Goal: Task Accomplishment & Management: Use online tool/utility

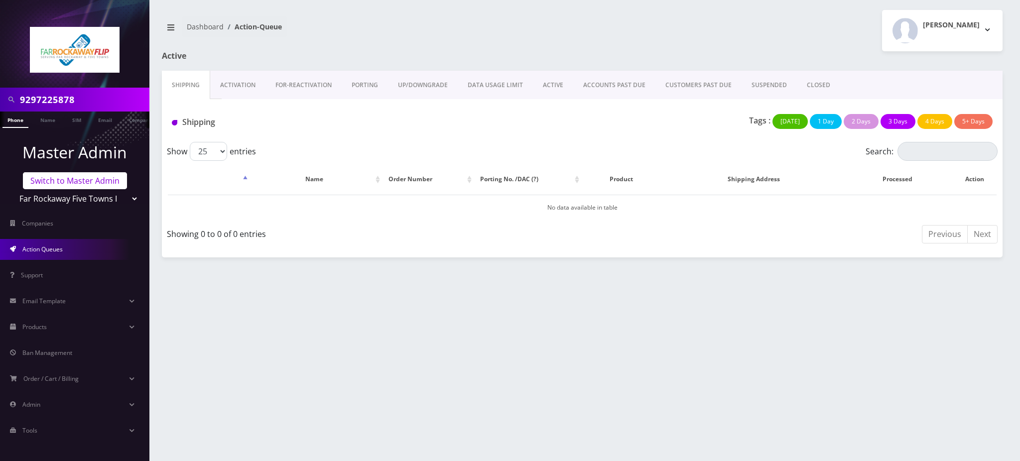
click at [99, 183] on link "Switch to Master Admin" at bounding box center [75, 180] width 104 height 17
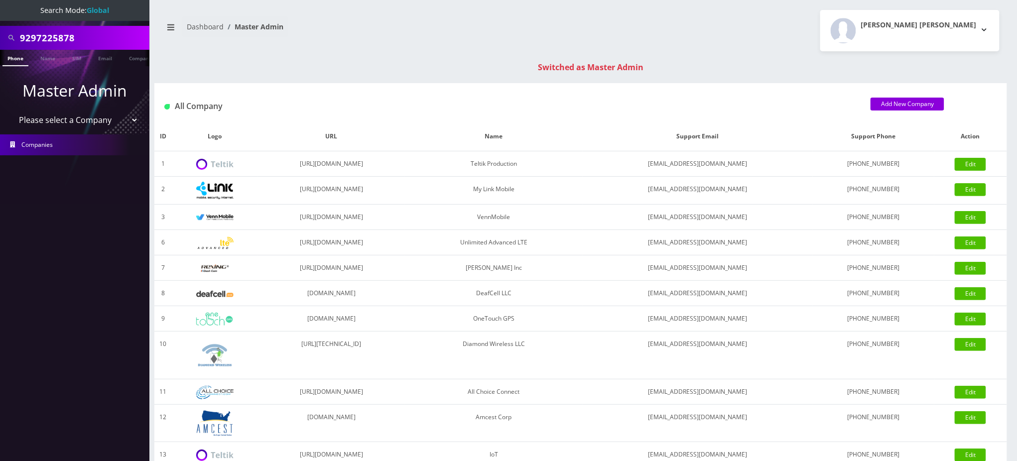
click at [95, 120] on select "Please select a Company Teltik Production My Link Mobile VennMobile Unlimited A…" at bounding box center [74, 120] width 127 height 19
select select "13"
click at [11, 111] on select "Please select a Company Teltik Production My Link Mobile VennMobile Unlimited A…" at bounding box center [74, 120] width 127 height 19
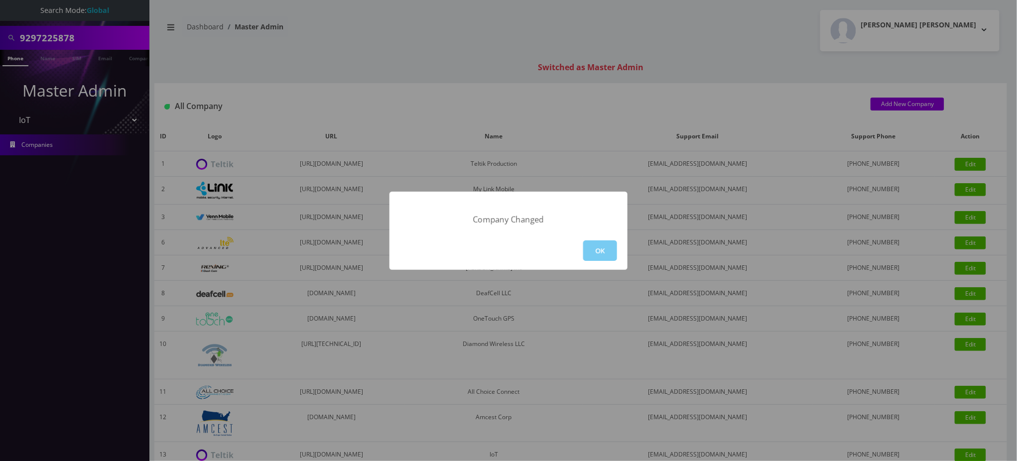
click at [608, 247] on button "OK" at bounding box center [600, 251] width 34 height 20
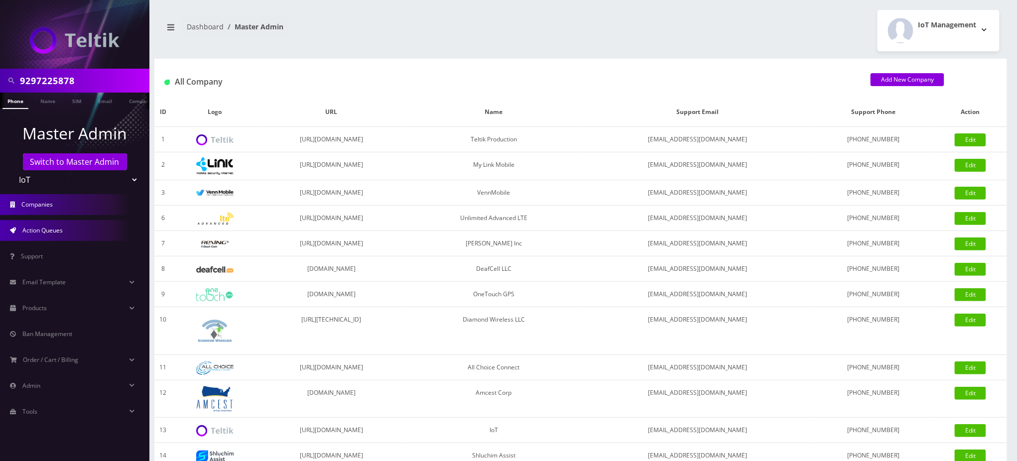
click at [44, 232] on span "Action Queues" at bounding box center [42, 230] width 40 height 8
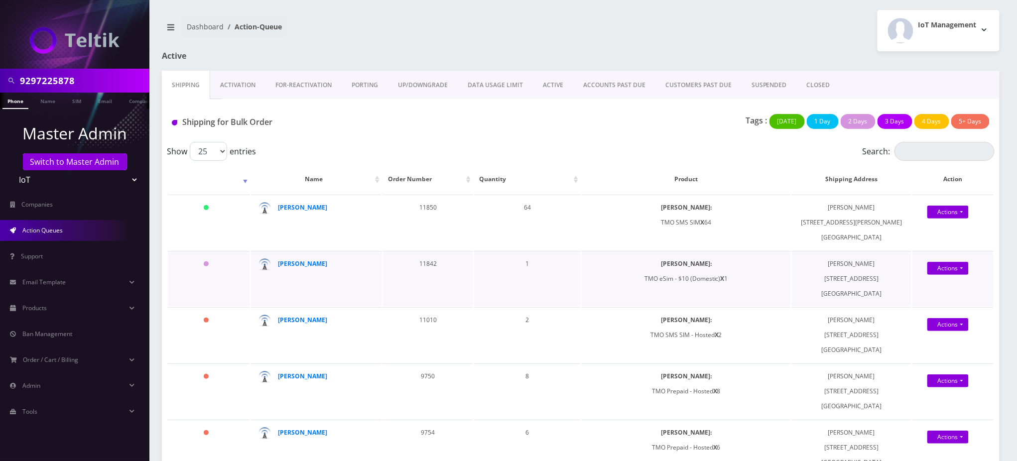
drag, startPoint x: 679, startPoint y: 279, endPoint x: 746, endPoint y: 279, distance: 67.2
click at [746, 279] on td "SIMs: TMO eSim - $10 (Domestic) X 1" at bounding box center [686, 278] width 209 height 55
click at [568, 126] on div "Tags : Today 1 Day 2 Days 3 Days 4 Days 5+ Days" at bounding box center [719, 124] width 555 height 20
click at [958, 267] on link "Actions" at bounding box center [947, 268] width 41 height 13
click at [738, 271] on td "SIMs: TMO eSim - $10 (Domestic) X 1" at bounding box center [686, 278] width 209 height 55
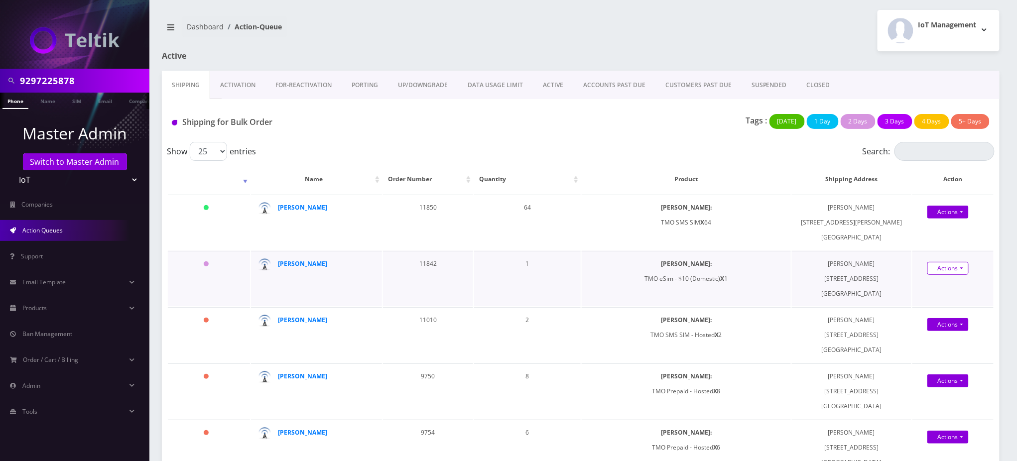
click at [948, 265] on link "Actions" at bounding box center [947, 268] width 41 height 13
click at [944, 286] on link "Shipped" at bounding box center [957, 287] width 80 height 15
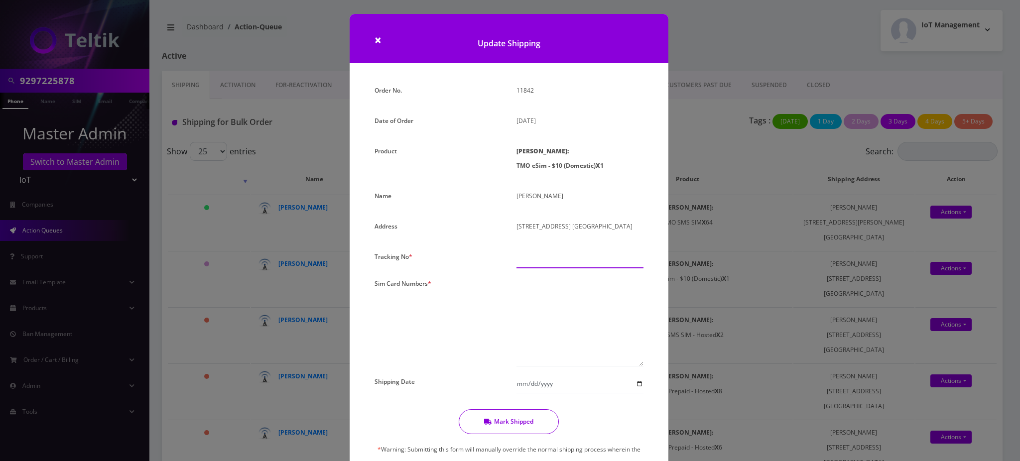
click at [547, 258] on input "text" at bounding box center [579, 258] width 127 height 19
type input "0000000000"
click at [522, 422] on button "Mark Shipped" at bounding box center [509, 421] width 100 height 25
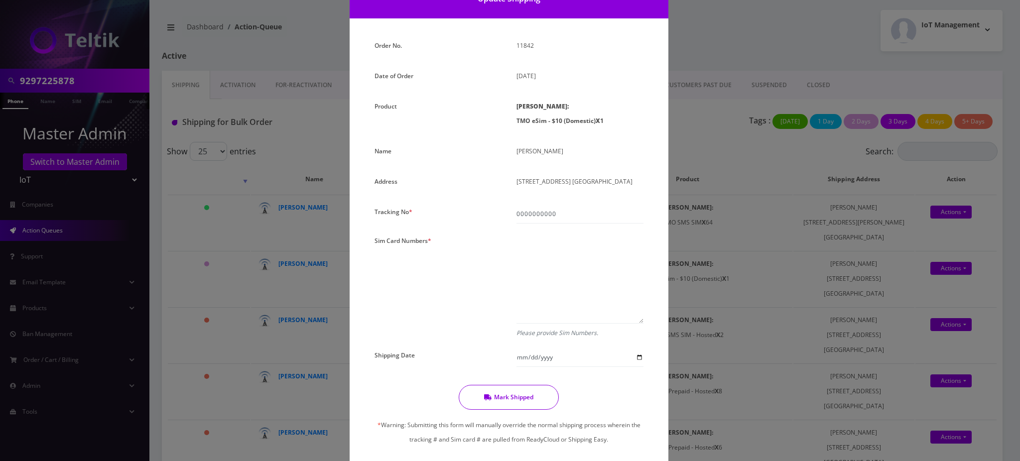
scroll to position [114, 0]
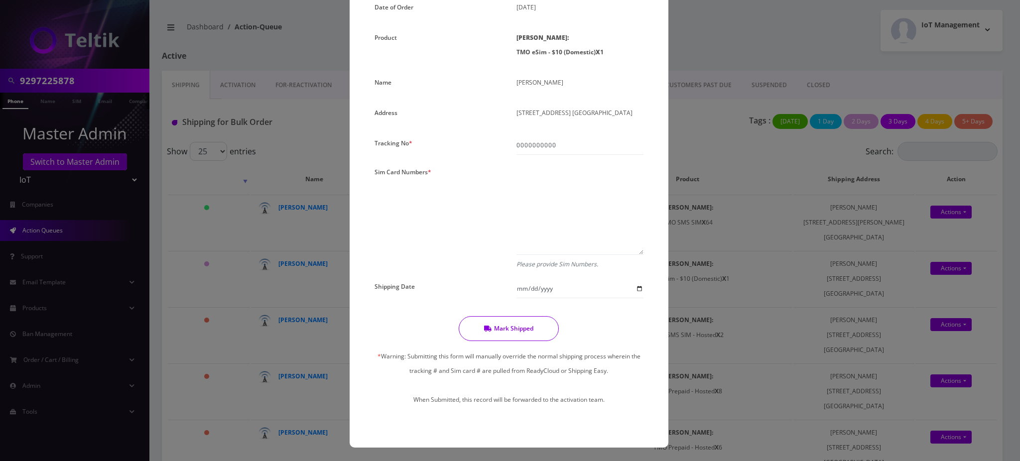
click at [528, 330] on button "Mark Shipped" at bounding box center [509, 328] width 100 height 25
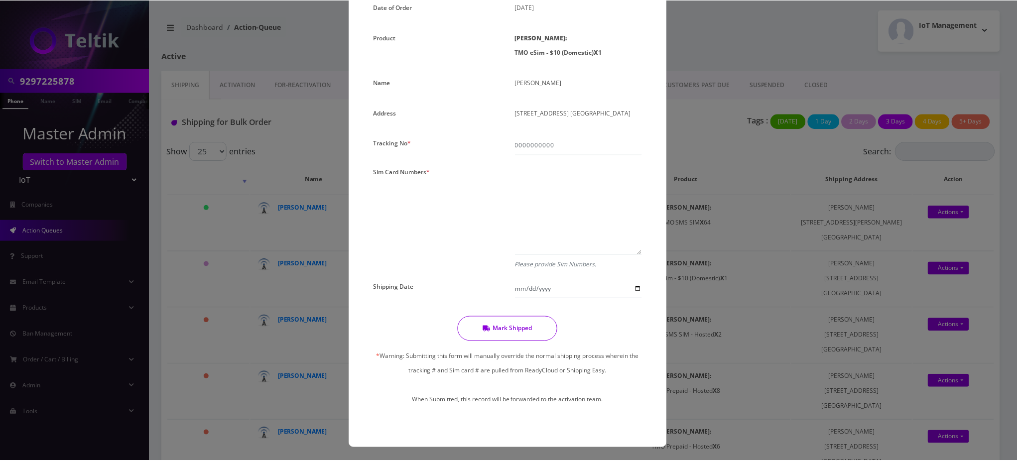
scroll to position [0, 0]
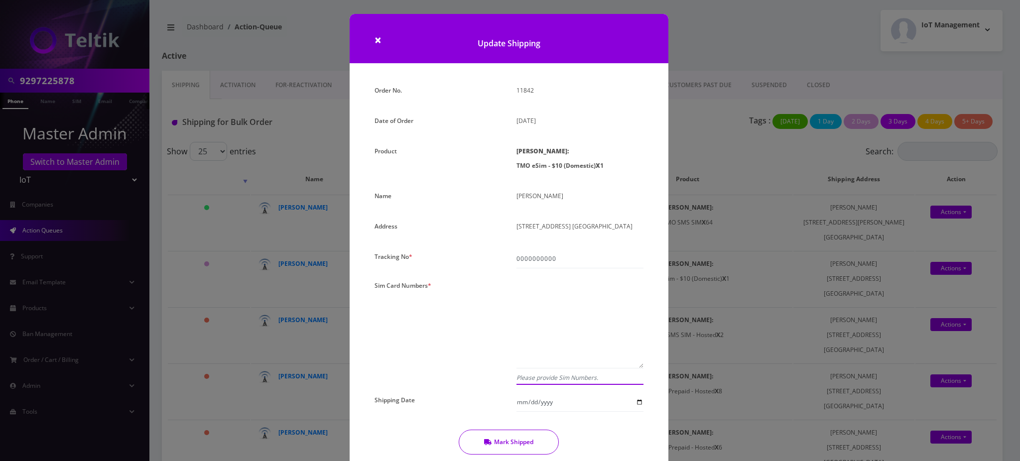
click at [543, 284] on textarea at bounding box center [579, 323] width 127 height 90
paste textarea "8901240357134985402"
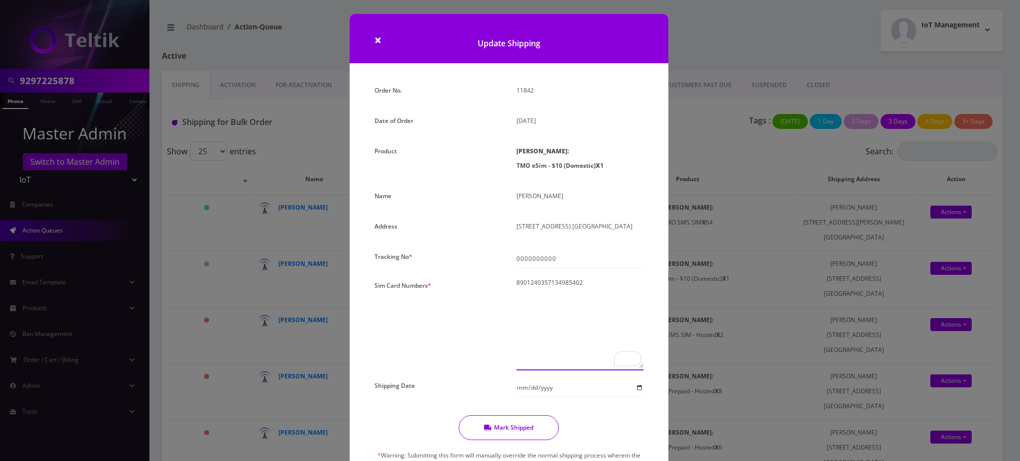
type textarea "8901240357134985402"
click at [518, 427] on button "Mark Shipped" at bounding box center [509, 427] width 100 height 25
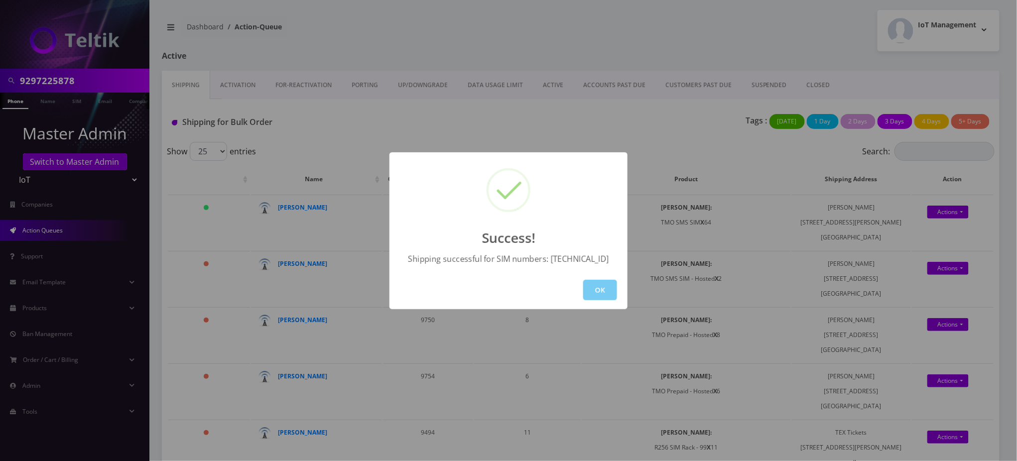
click at [607, 297] on button "OK" at bounding box center [600, 290] width 34 height 20
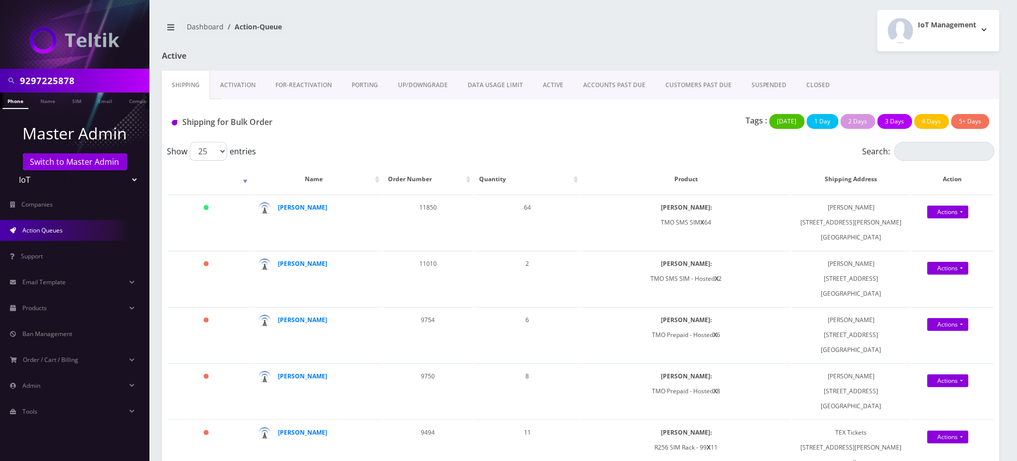
click at [242, 85] on link "Activation" at bounding box center [237, 85] width 55 height 29
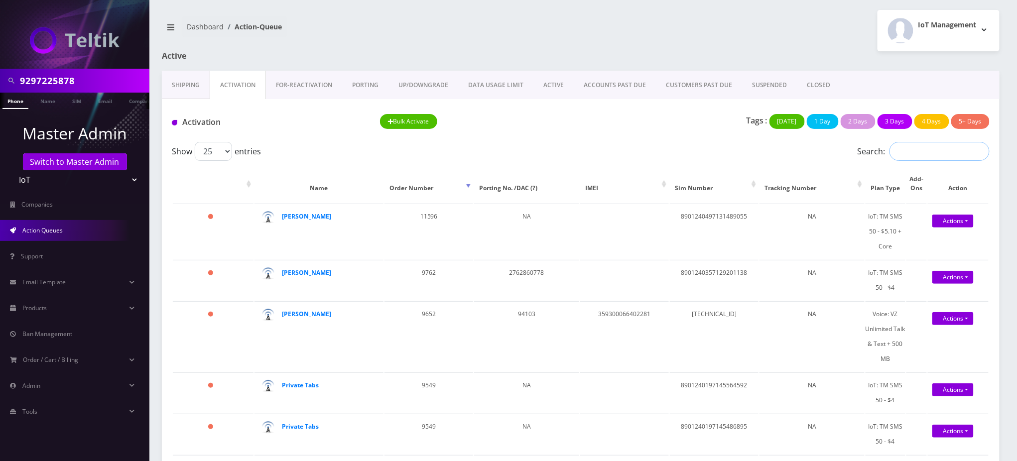
click at [943, 154] on input "Search:" at bounding box center [939, 151] width 100 height 19
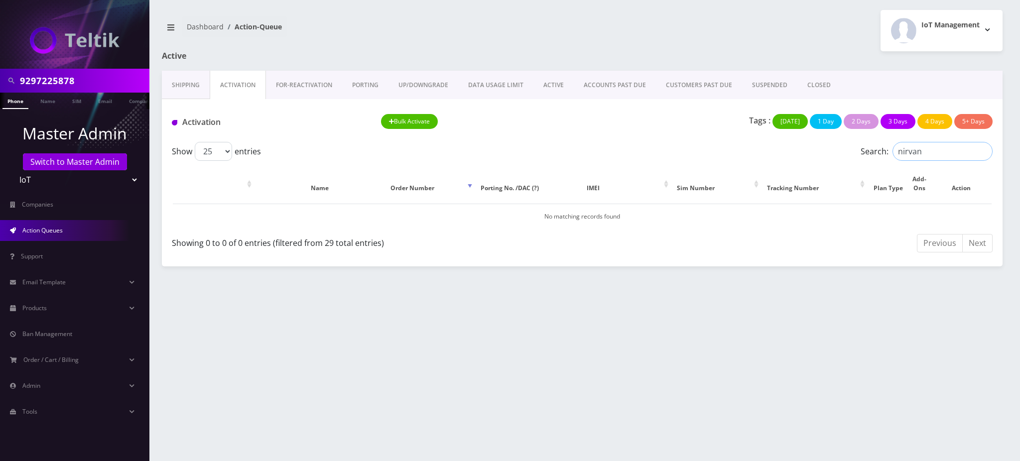
type input "nirvan"
click at [181, 81] on link "Shipping" at bounding box center [186, 85] width 48 height 29
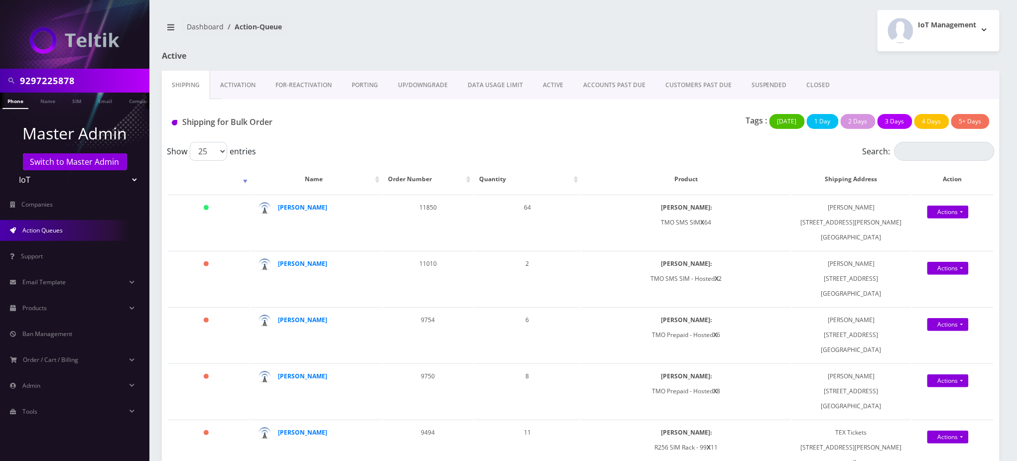
click at [372, 80] on link "PORTING" at bounding box center [365, 85] width 46 height 29
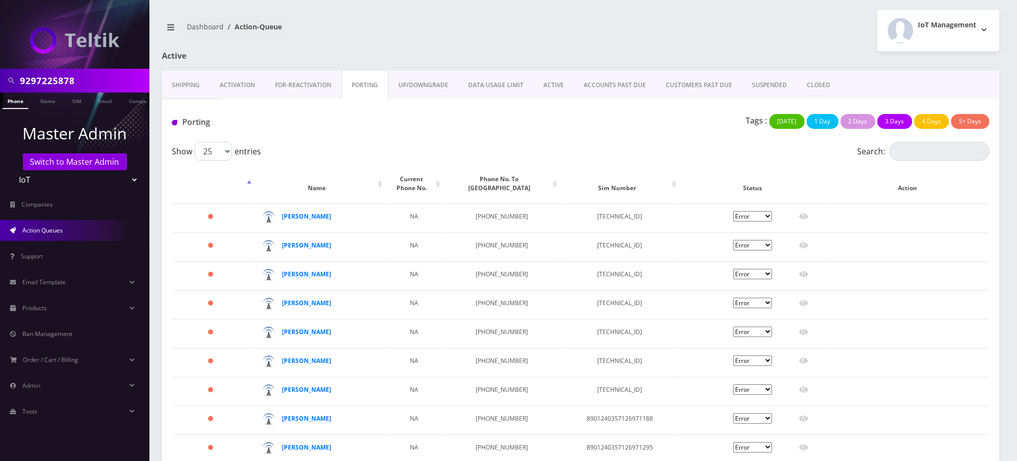
click at [248, 86] on link "Activation" at bounding box center [237, 85] width 55 height 29
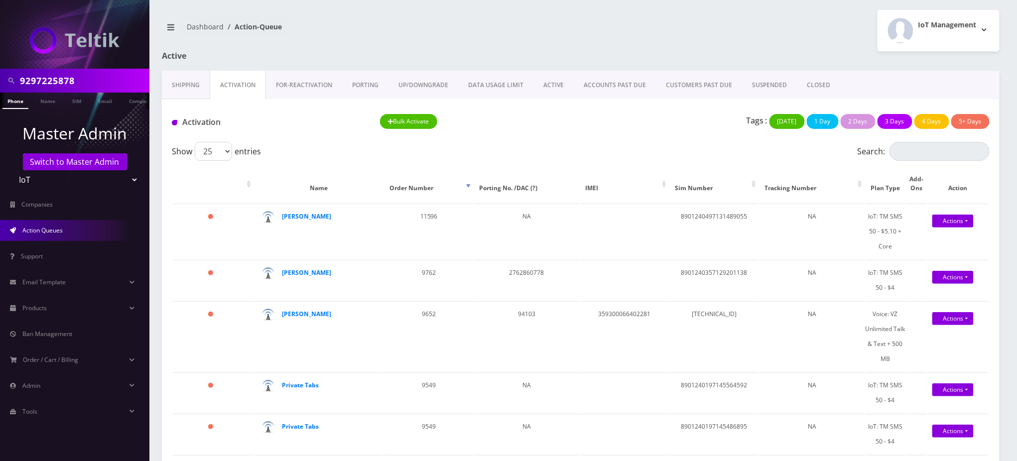
drag, startPoint x: 108, startPoint y: 76, endPoint x: 0, endPoint y: 84, distance: 107.9
click at [0, 83] on div "9297225878" at bounding box center [74, 81] width 149 height 24
type input "Nirvan"
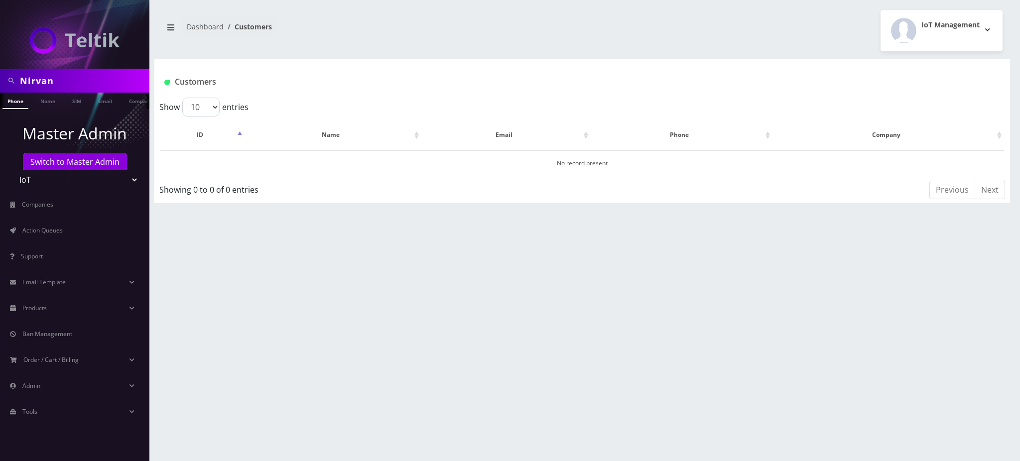
click at [51, 104] on link "Name" at bounding box center [47, 100] width 25 height 15
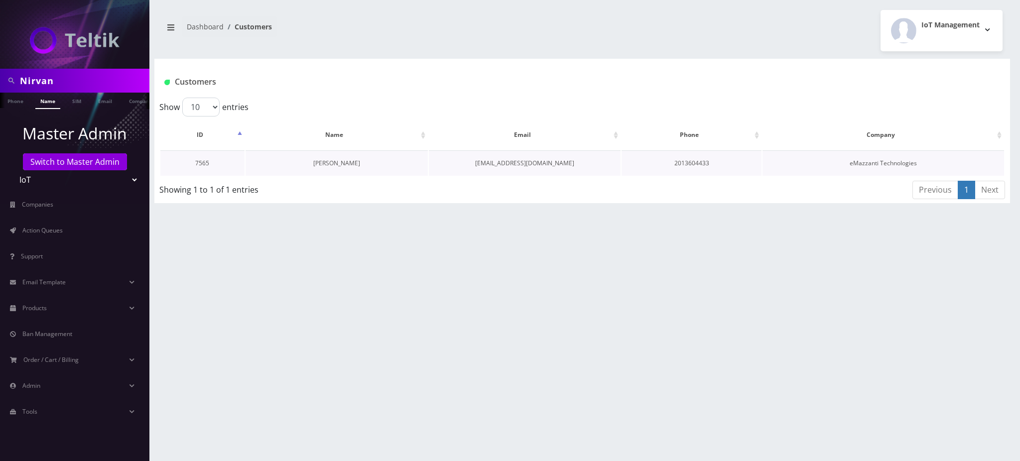
click at [349, 163] on link "[PERSON_NAME]" at bounding box center [336, 163] width 47 height 8
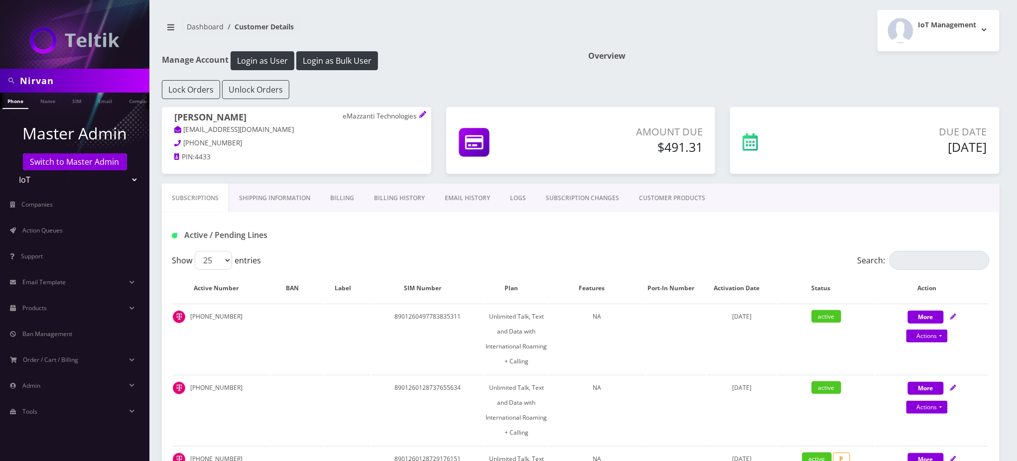
drag, startPoint x: 258, startPoint y: 116, endPoint x: 172, endPoint y: 115, distance: 86.1
click at [172, 115] on div "[PERSON_NAME] eMazzanti Technologies [EMAIL_ADDRESS][DOMAIN_NAME] [PHONE_NUMBER…" at bounding box center [296, 138] width 269 height 63
copy h1 "[PERSON_NAME]"
click at [52, 229] on span "Action Queues" at bounding box center [42, 230] width 40 height 8
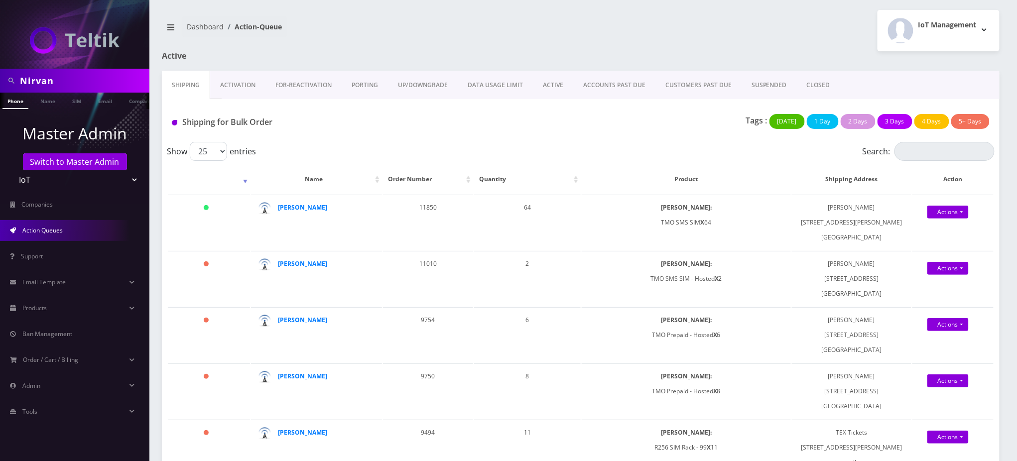
click at [247, 86] on link "Activation" at bounding box center [237, 85] width 55 height 29
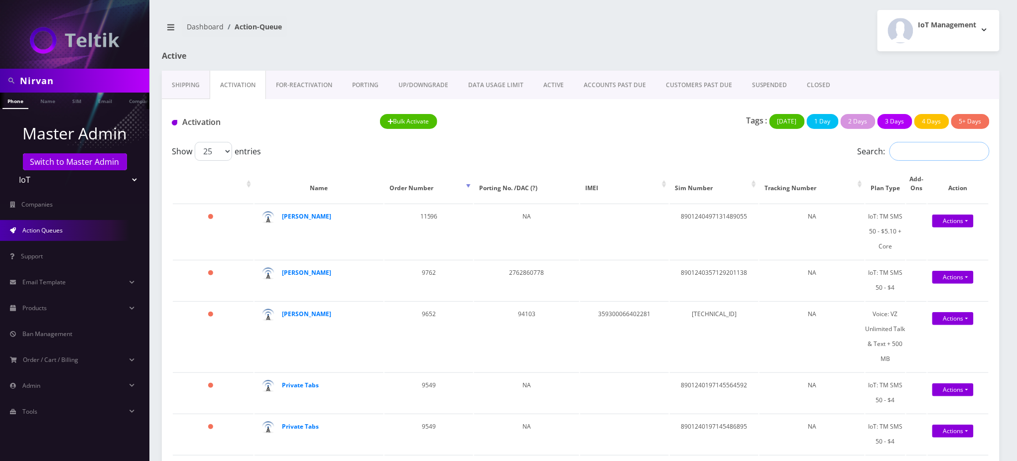
click at [925, 152] on input "Search:" at bounding box center [939, 151] width 100 height 19
paste input "[PERSON_NAME]"
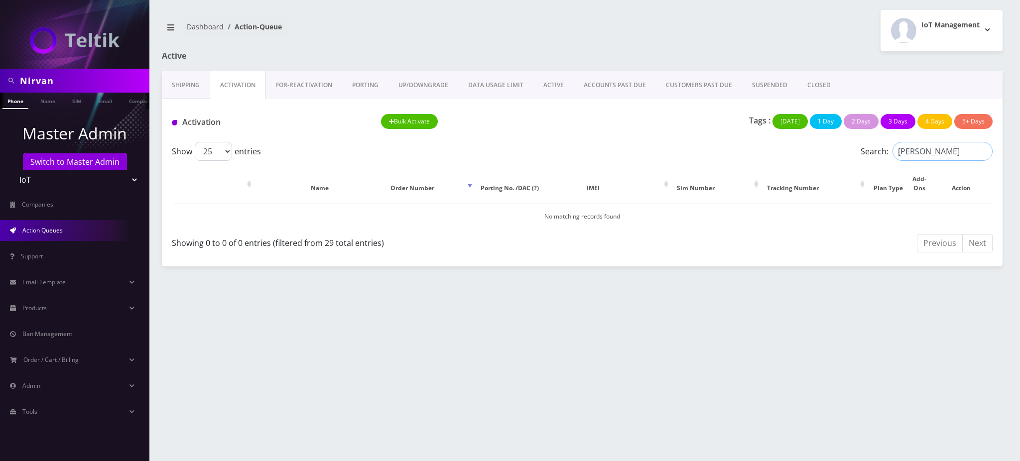
type input "[PERSON_NAME]"
click at [313, 91] on link "FOR-REActivation" at bounding box center [304, 85] width 76 height 29
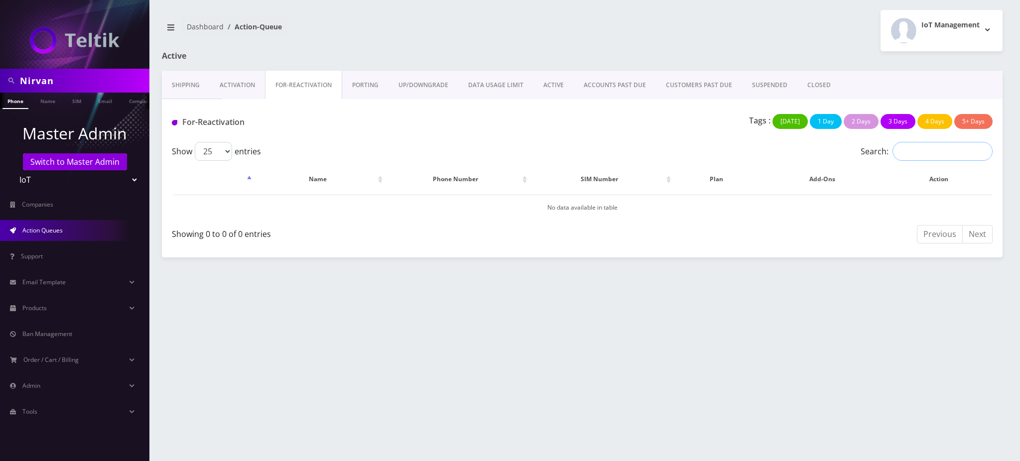
click at [952, 151] on input "Search:" at bounding box center [942, 151] width 100 height 19
paste input "[PERSON_NAME]"
type input "[PERSON_NAME]"
click at [50, 103] on link "Name" at bounding box center [47, 101] width 25 height 16
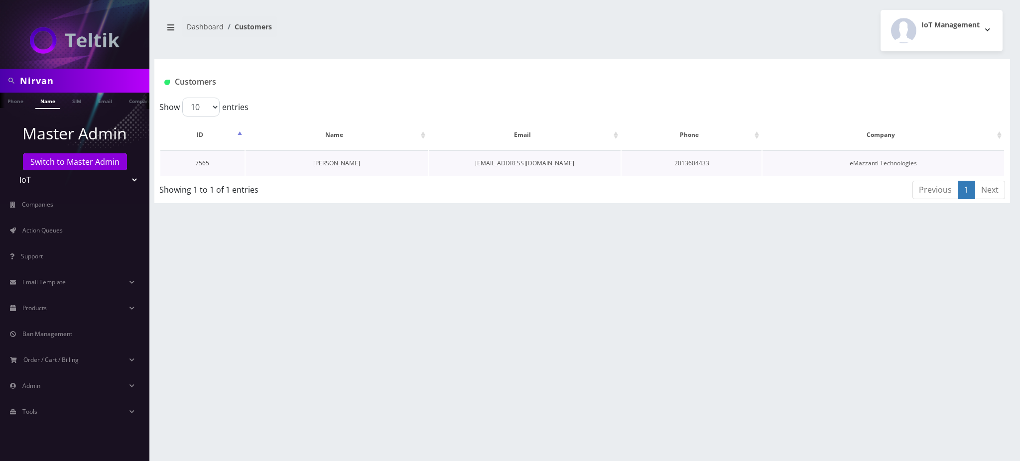
click at [344, 165] on link "[PERSON_NAME]" at bounding box center [336, 163] width 47 height 8
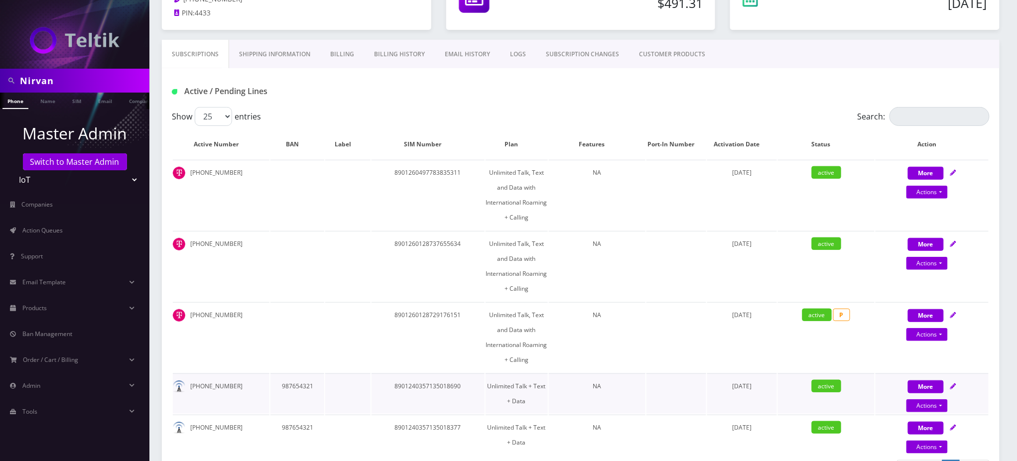
scroll to position [132, 0]
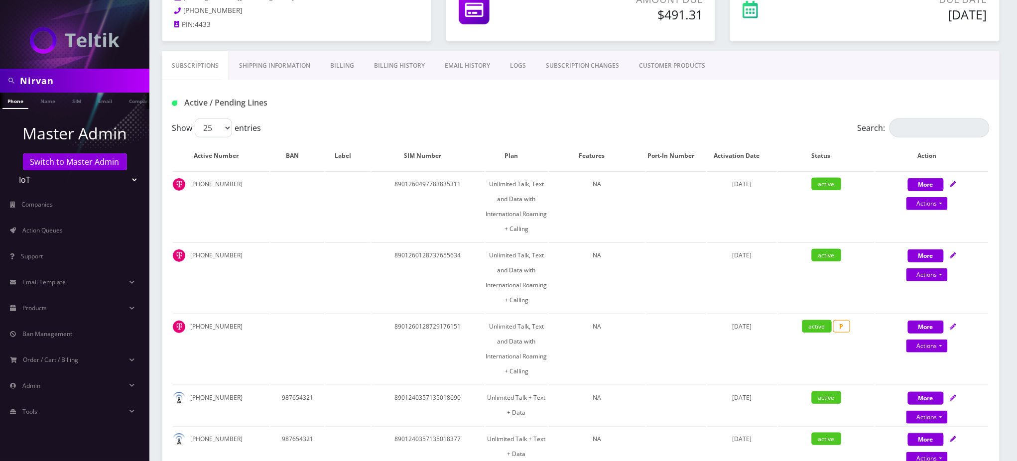
click at [466, 59] on link "EMAIL HISTORY" at bounding box center [467, 65] width 65 height 29
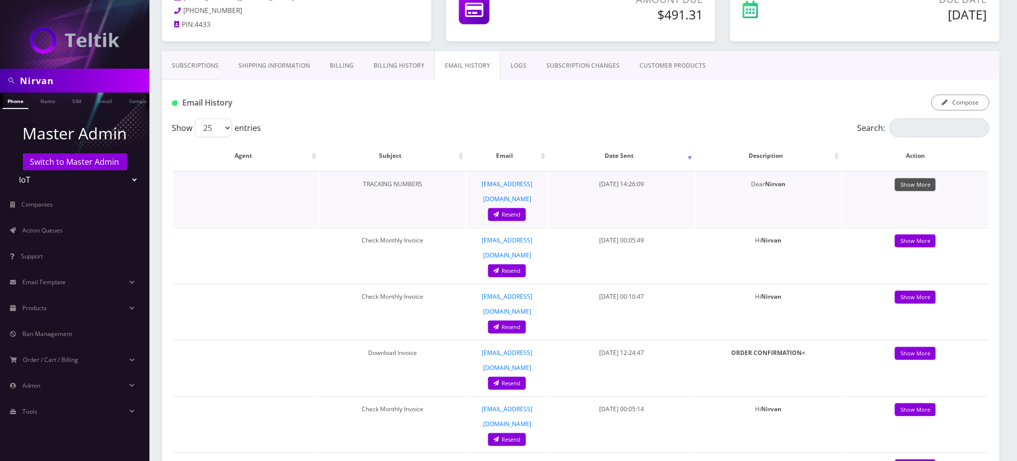
click at [911, 186] on link "Show More" at bounding box center [915, 184] width 41 height 13
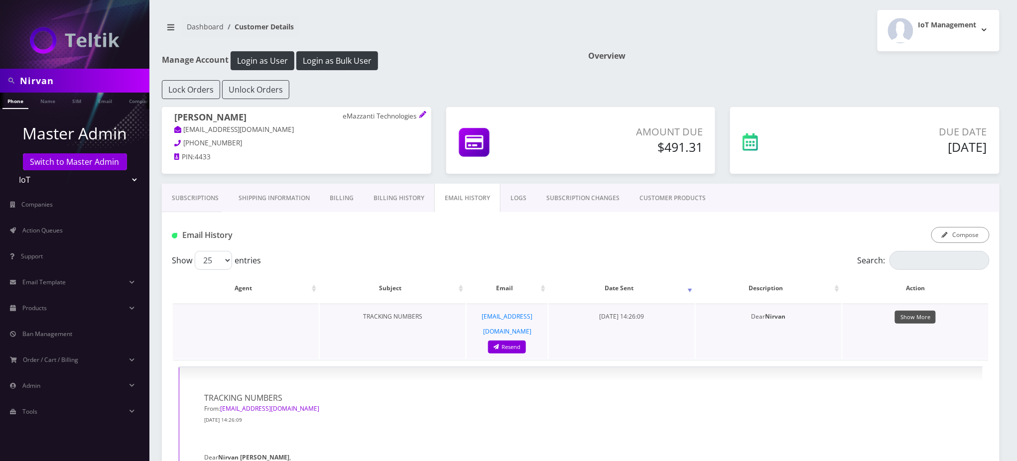
click at [915, 316] on link "Show More" at bounding box center [915, 317] width 41 height 13
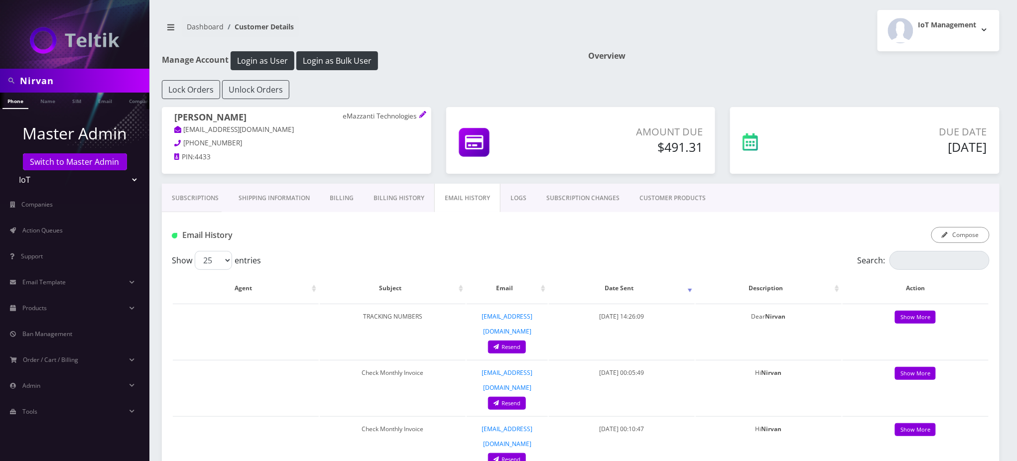
click at [198, 194] on link "Subscriptions" at bounding box center [195, 198] width 67 height 29
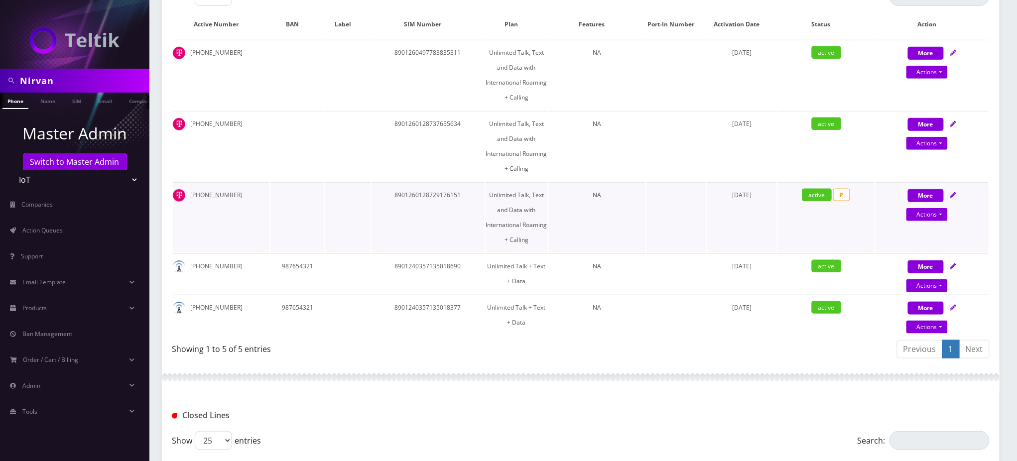
scroll to position [176, 0]
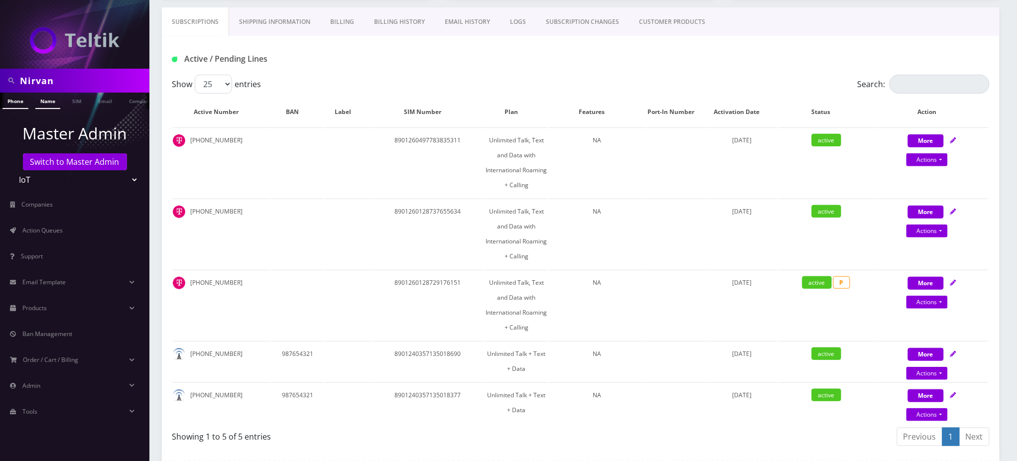
click at [45, 104] on link "Name" at bounding box center [47, 101] width 25 height 16
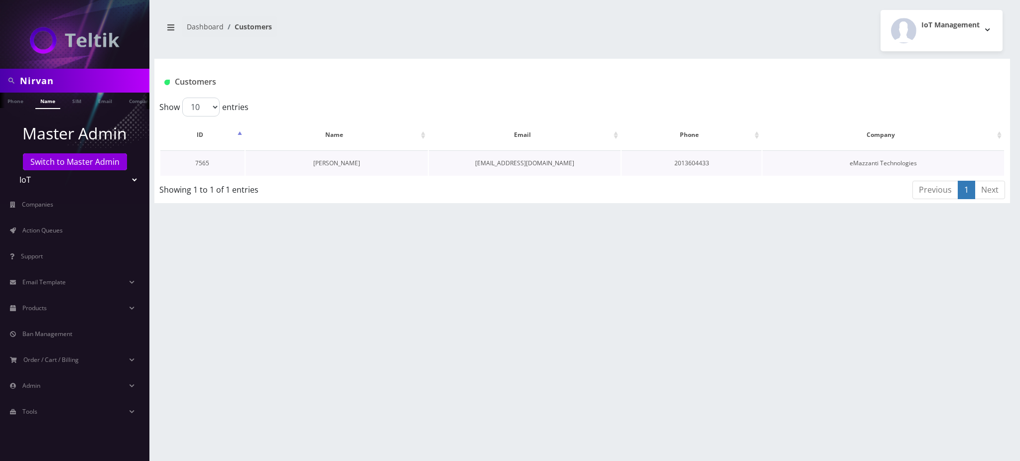
click at [323, 163] on link "[PERSON_NAME]" at bounding box center [336, 163] width 47 height 8
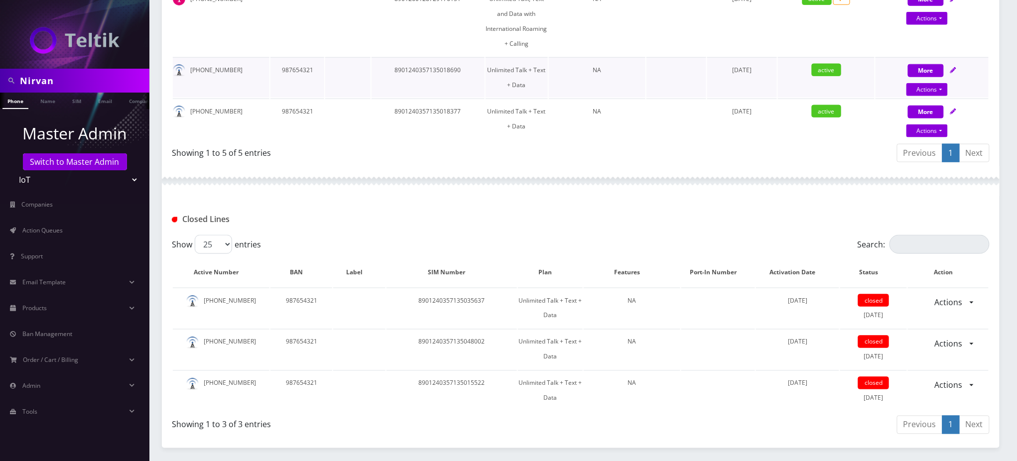
scroll to position [398, 0]
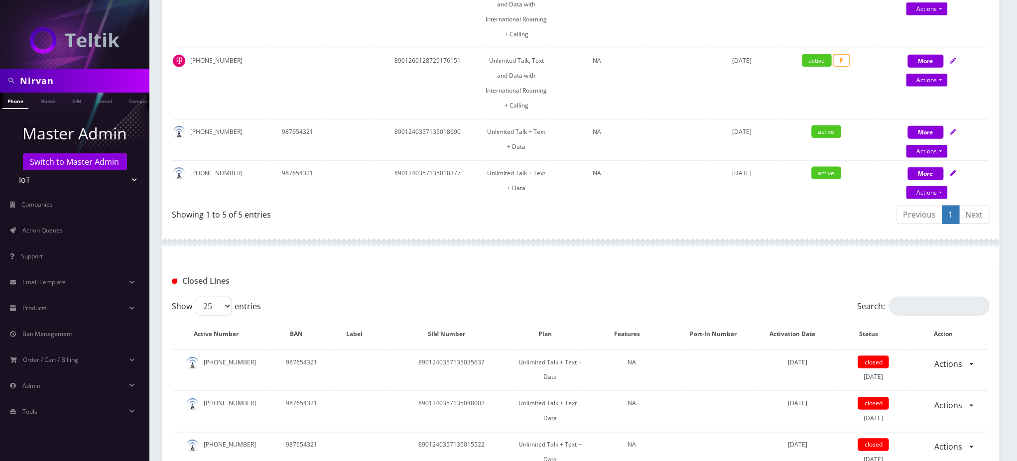
click at [0, 35] on nav "Nirvan Phone Name SIM Email Company Customer Master Admin Switch to Master Admi…" at bounding box center [74, 230] width 149 height 461
paste input "8901240357134985402"
type input "8901240357134985402"
click at [80, 101] on link "SIM" at bounding box center [76, 101] width 19 height 16
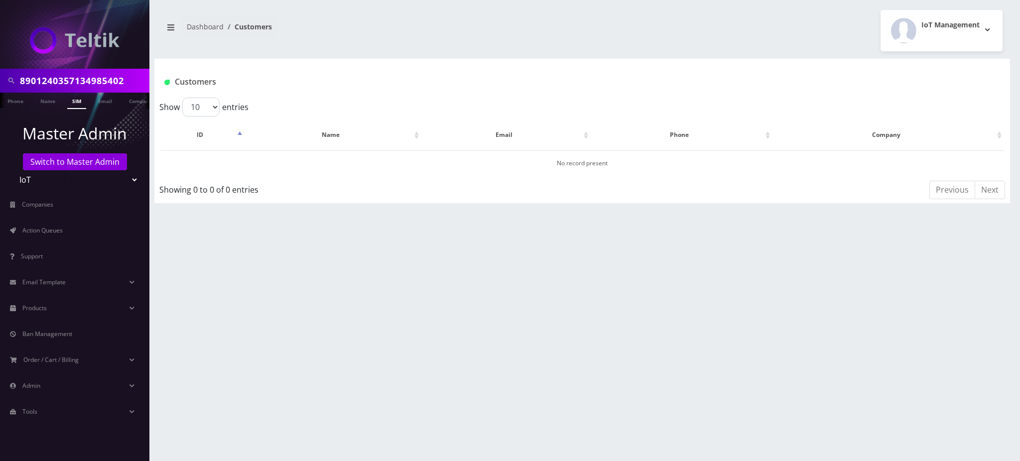
click at [76, 102] on link "SIM" at bounding box center [76, 101] width 19 height 16
click at [77, 102] on link "SIM" at bounding box center [76, 101] width 19 height 16
click at [54, 230] on span "Action Queues" at bounding box center [42, 230] width 40 height 8
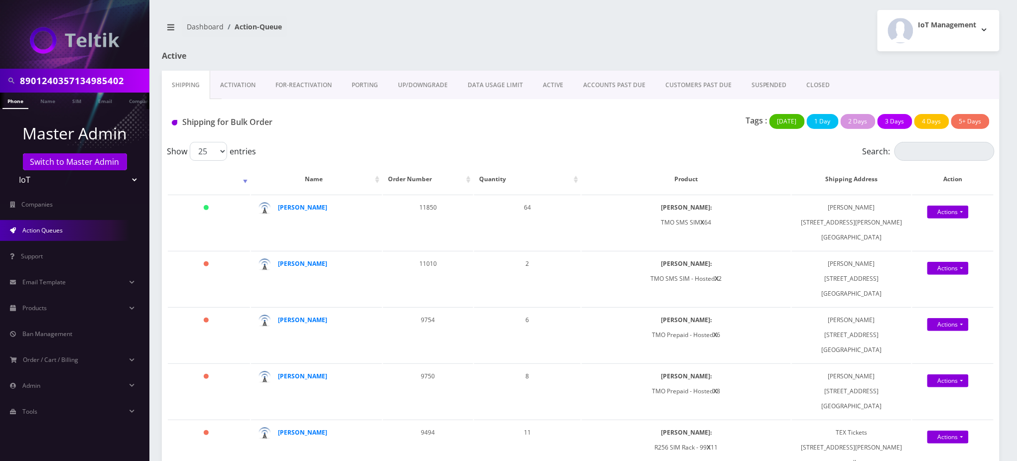
click at [812, 86] on link "CLOSED" at bounding box center [818, 85] width 43 height 29
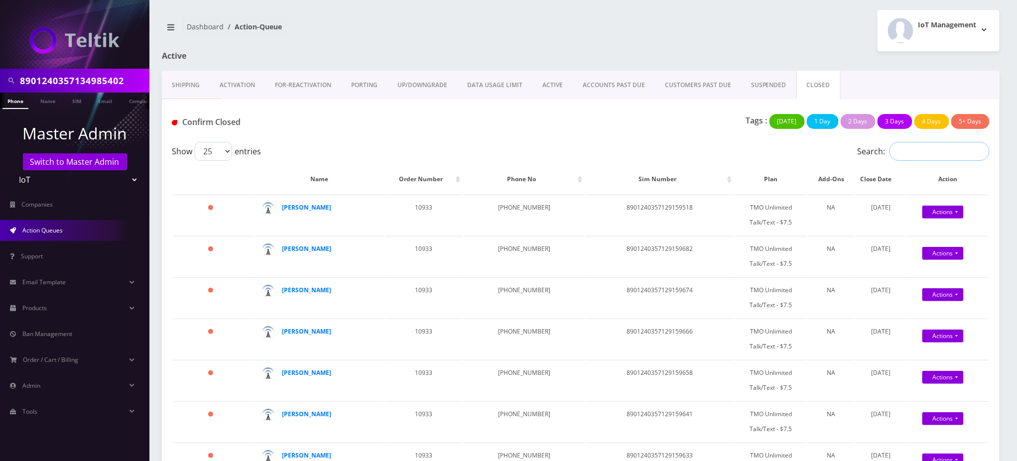
click at [918, 151] on input "Search:" at bounding box center [939, 151] width 100 height 19
paste input "8901240357134985402"
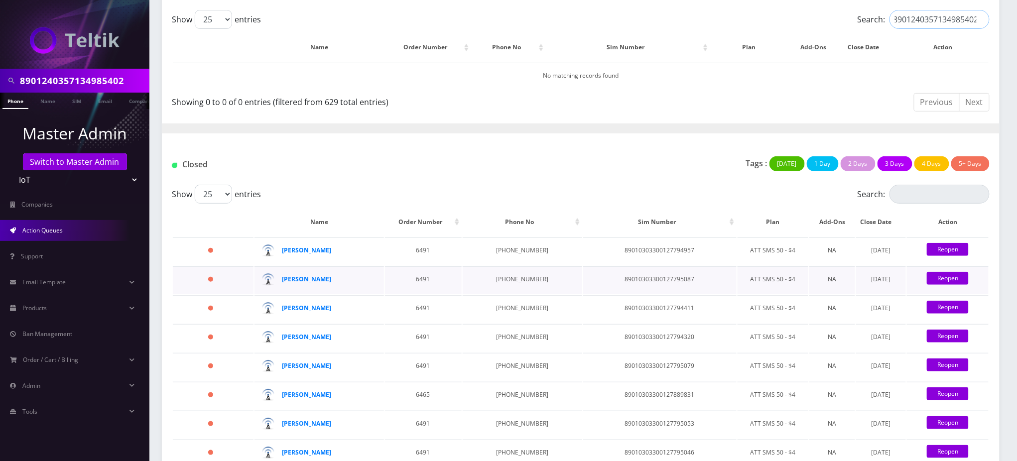
scroll to position [132, 0]
type input "8901240357134985402"
click at [923, 194] on input "Search:" at bounding box center [939, 193] width 100 height 19
paste input "8901240357134985402"
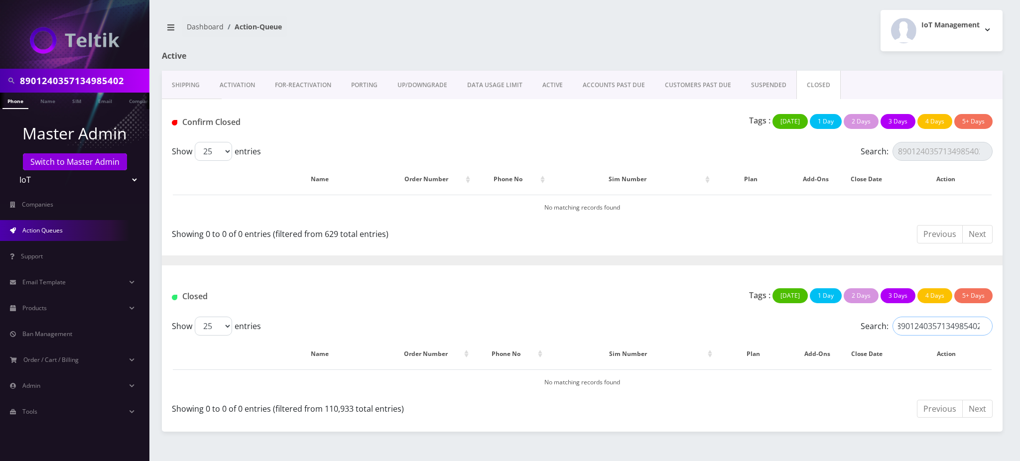
type input "8901240357134985402"
click at [756, 86] on link "SUSPENDED" at bounding box center [768, 85] width 55 height 29
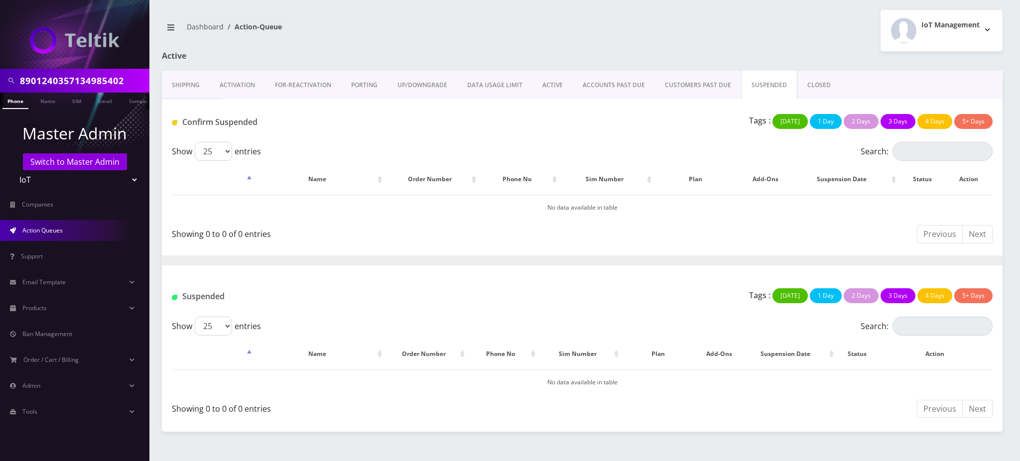
click at [548, 83] on link "ACTIVE" at bounding box center [552, 85] width 40 height 29
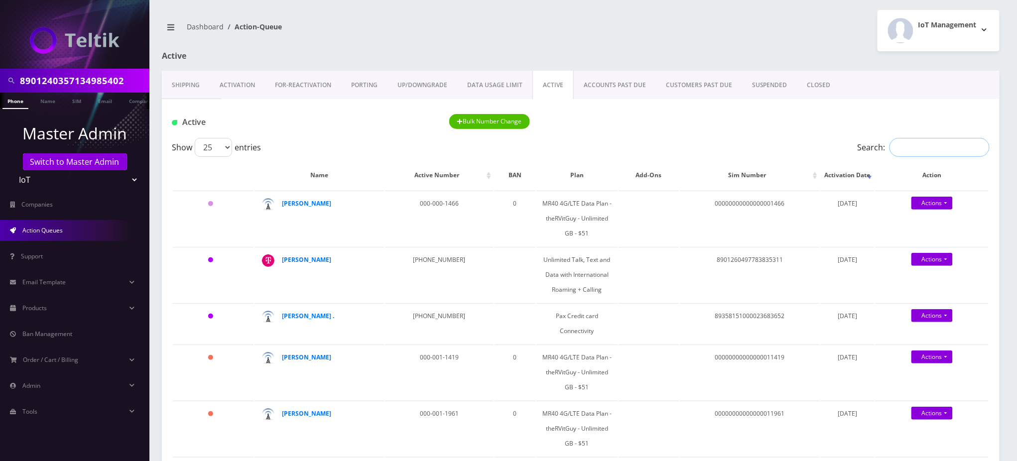
click at [931, 151] on input "Search:" at bounding box center [939, 147] width 100 height 19
paste input "8901240357134985402"
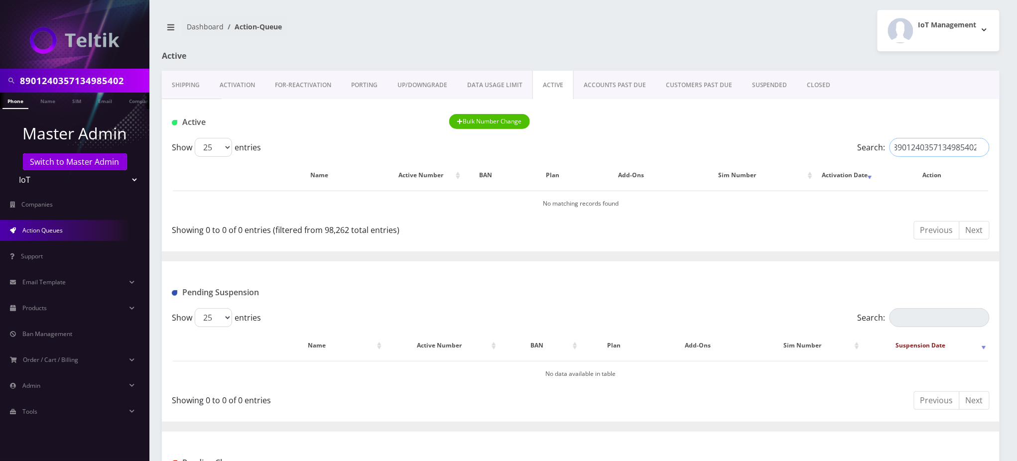
type input "8901240357134985402"
click at [363, 82] on link "PORTING" at bounding box center [364, 85] width 46 height 29
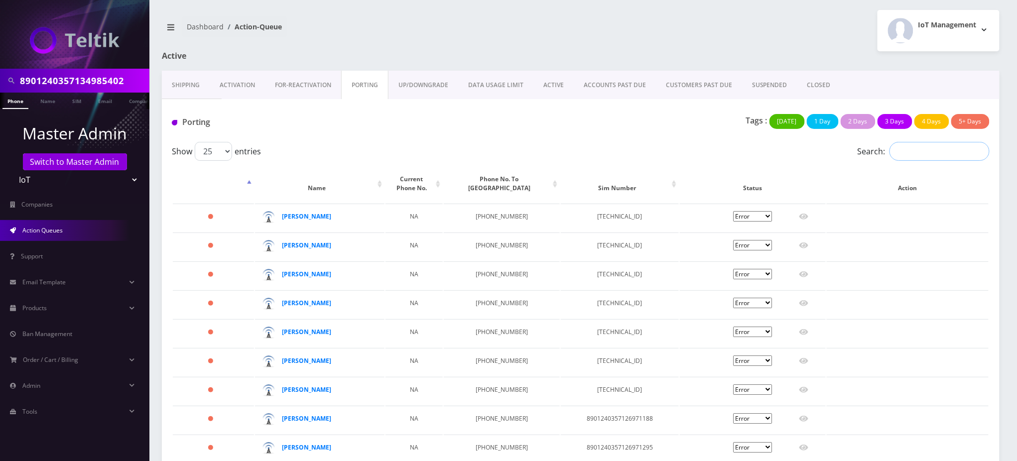
click at [918, 151] on input "Search:" at bounding box center [939, 151] width 100 height 19
paste input "8901240357134985402"
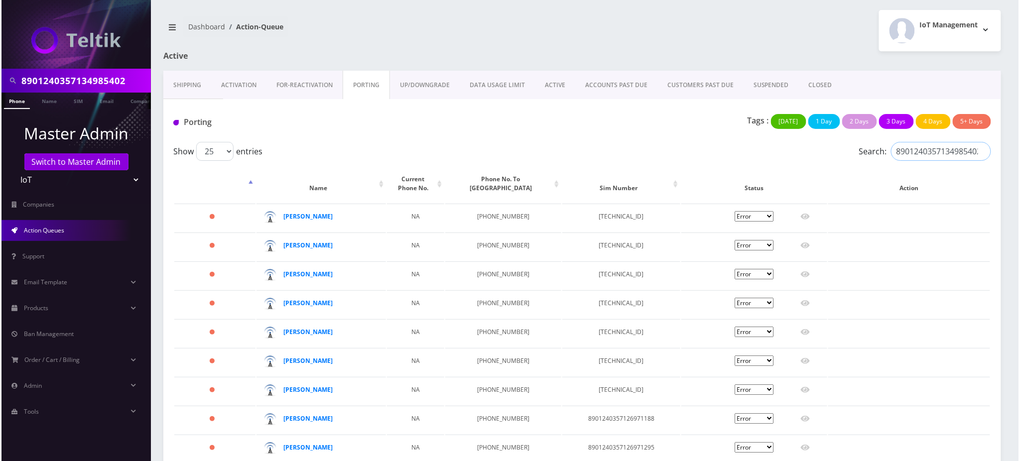
scroll to position [0, 1]
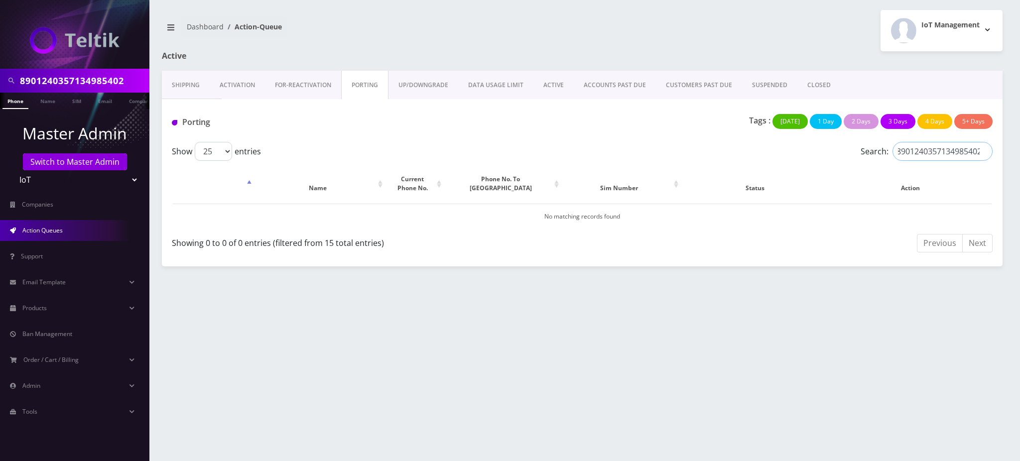
type input "8901240357134985402"
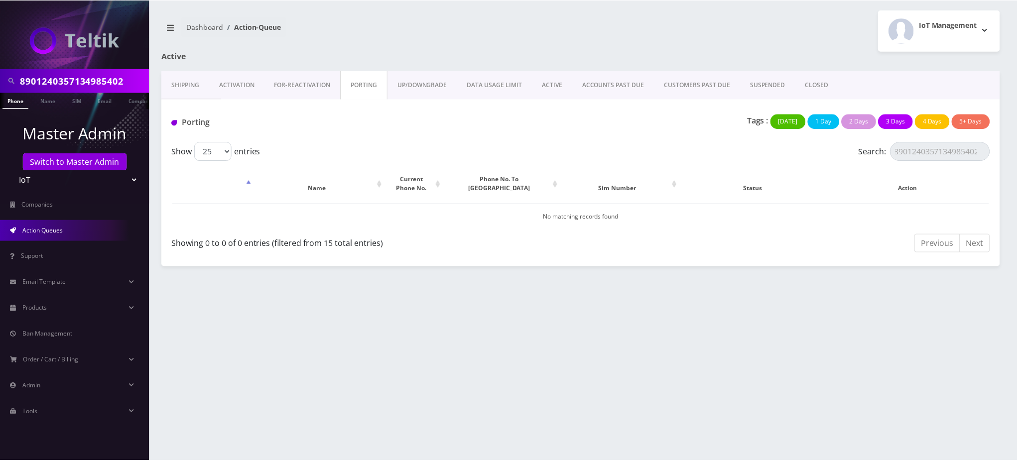
scroll to position [0, 0]
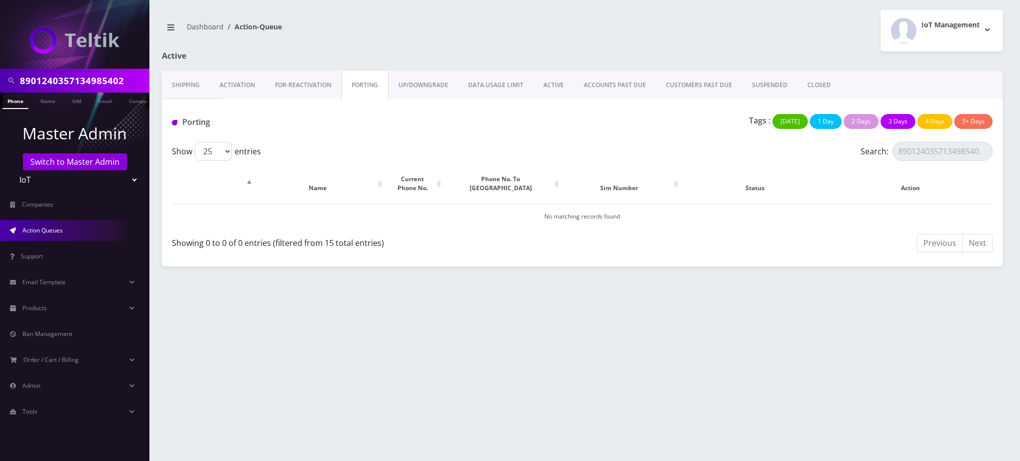
click at [303, 89] on link "FOR-REActivation" at bounding box center [303, 85] width 76 height 29
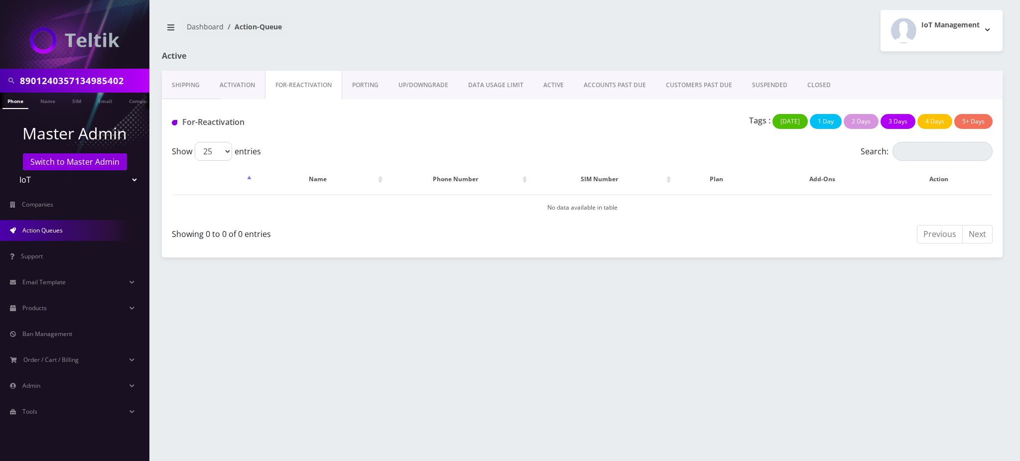
click at [248, 83] on link "Activation" at bounding box center [237, 85] width 55 height 29
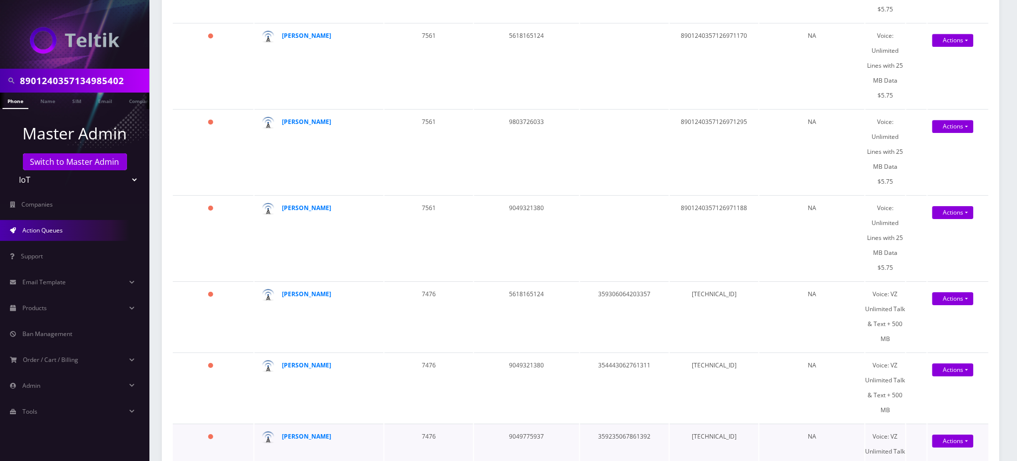
scroll to position [1248, 0]
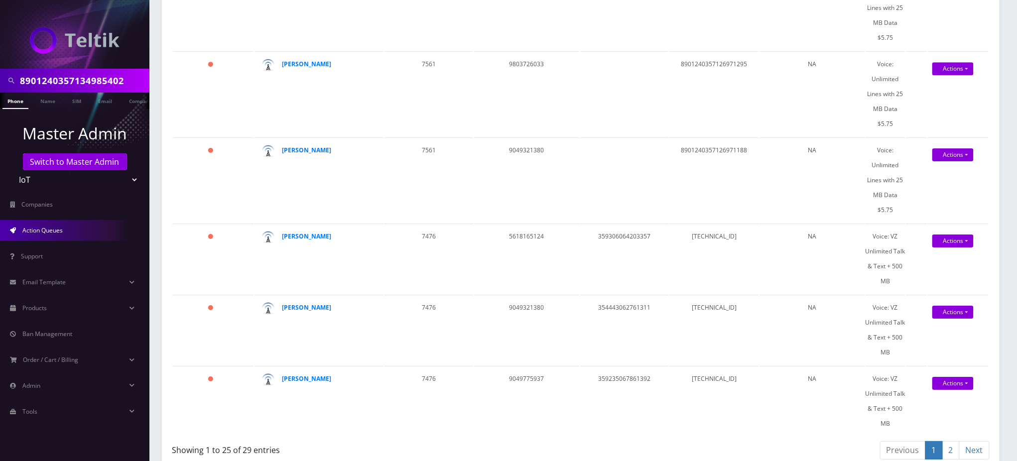
click at [979, 441] on link "Next" at bounding box center [974, 450] width 30 height 18
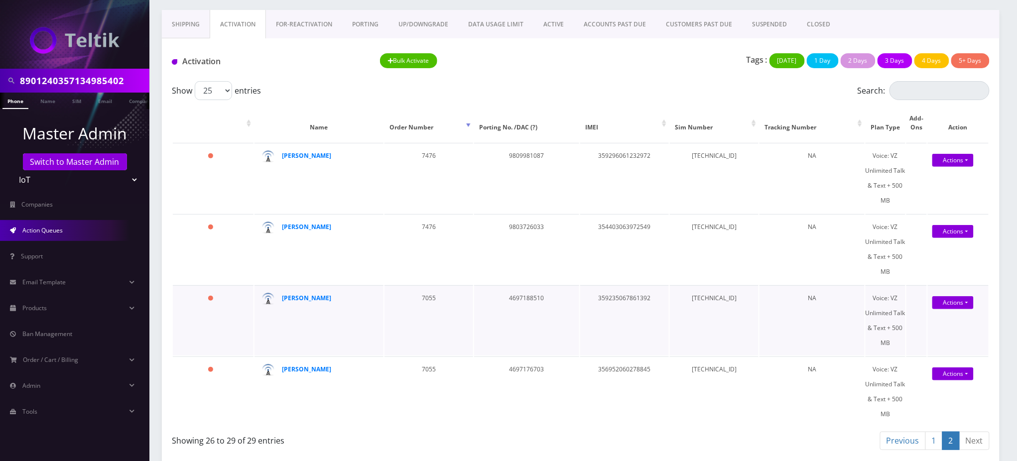
scroll to position [0, 0]
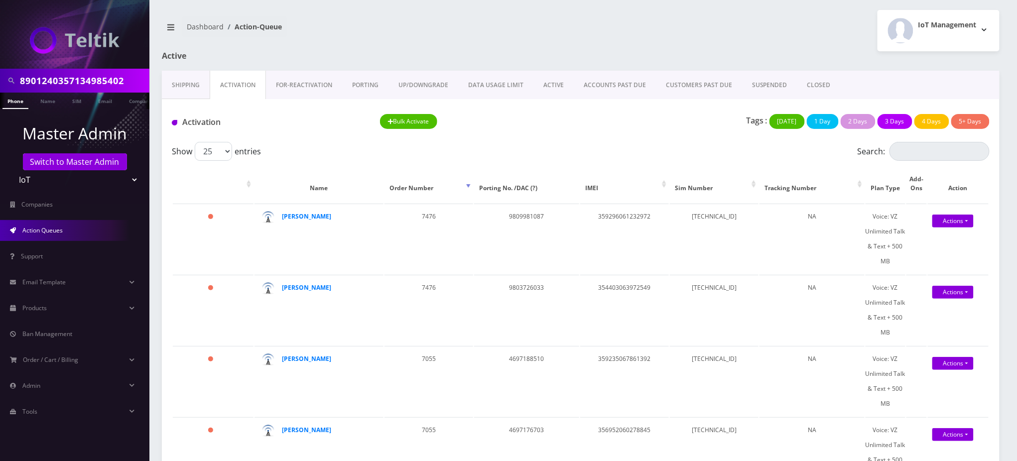
click at [181, 84] on link "Shipping" at bounding box center [186, 85] width 48 height 29
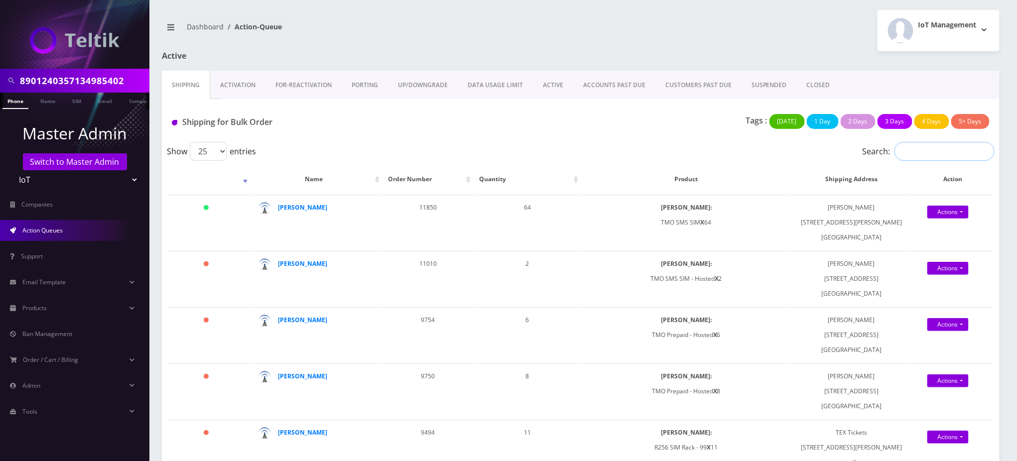
click at [939, 148] on input "Search:" at bounding box center [944, 151] width 100 height 19
paste input "8901240357134985402"
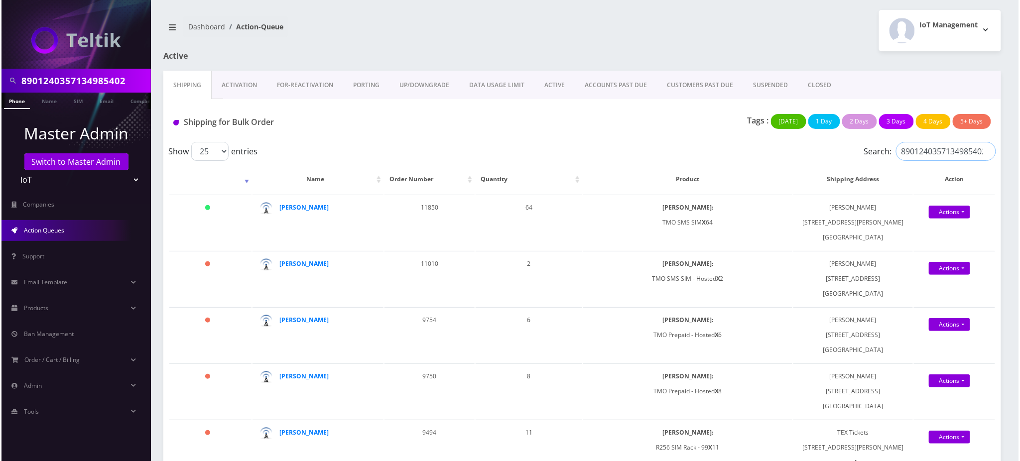
scroll to position [0, 1]
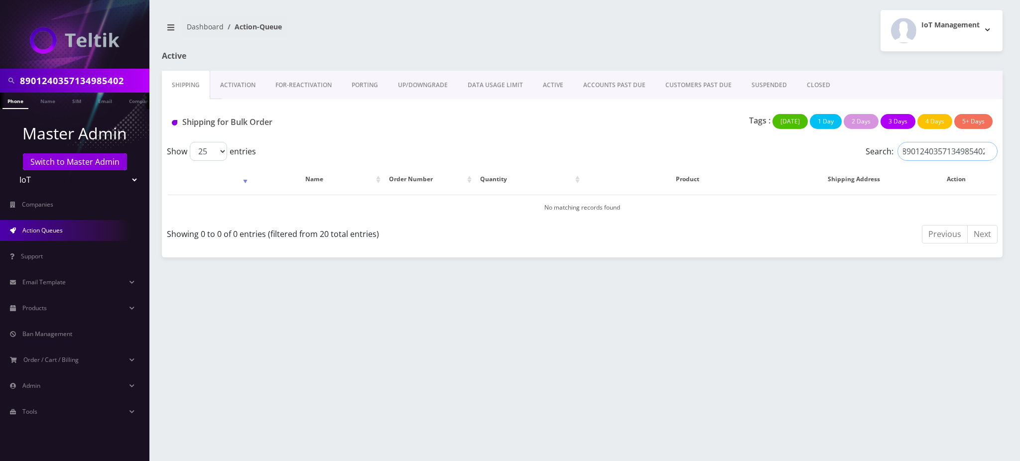
type input "8901240357134985402"
click at [76, 103] on link "SIM" at bounding box center [76, 101] width 19 height 16
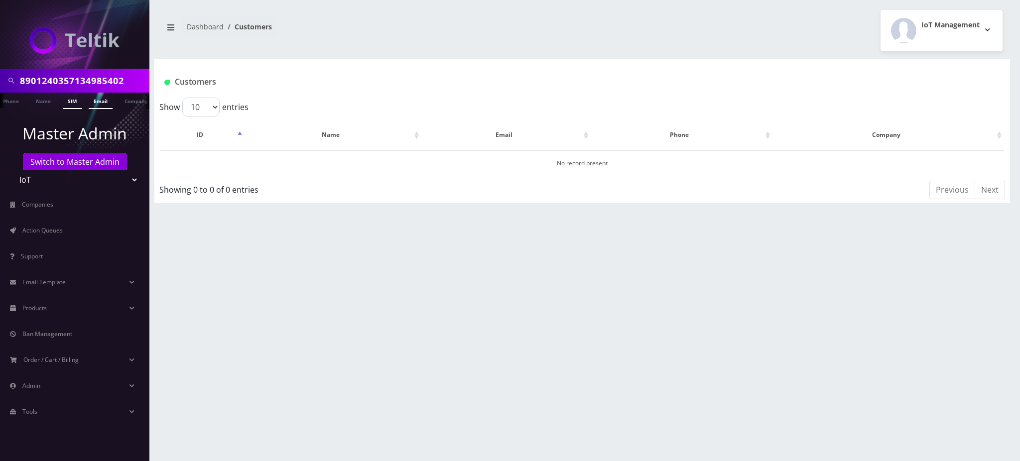
scroll to position [0, 9]
click at [66, 103] on link "SIM" at bounding box center [67, 101] width 19 height 16
drag, startPoint x: 482, startPoint y: 78, endPoint x: 465, endPoint y: 76, distance: 16.6
click at [481, 78] on h1 "Customers" at bounding box center [511, 81] width 694 height 9
click at [93, 81] on input "8901240357134985402" at bounding box center [83, 80] width 127 height 19
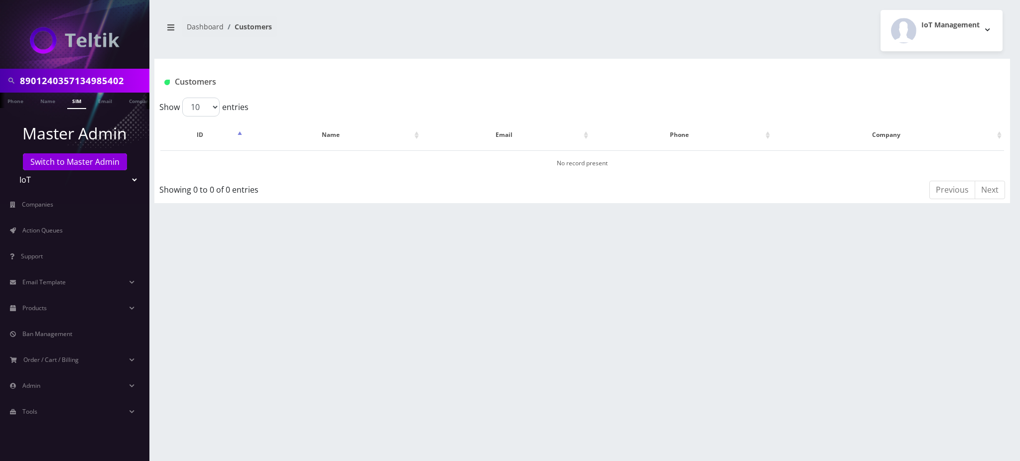
click at [93, 80] on input "8901240357134985402" at bounding box center [83, 80] width 127 height 19
type input "Nirvan"
click at [47, 102] on link "Name" at bounding box center [47, 100] width 25 height 15
click at [939, 257] on div "Nirvan Phone Name SIM Email Company Customer Dashboard Customers IoT Management" at bounding box center [581, 230] width 875 height 461
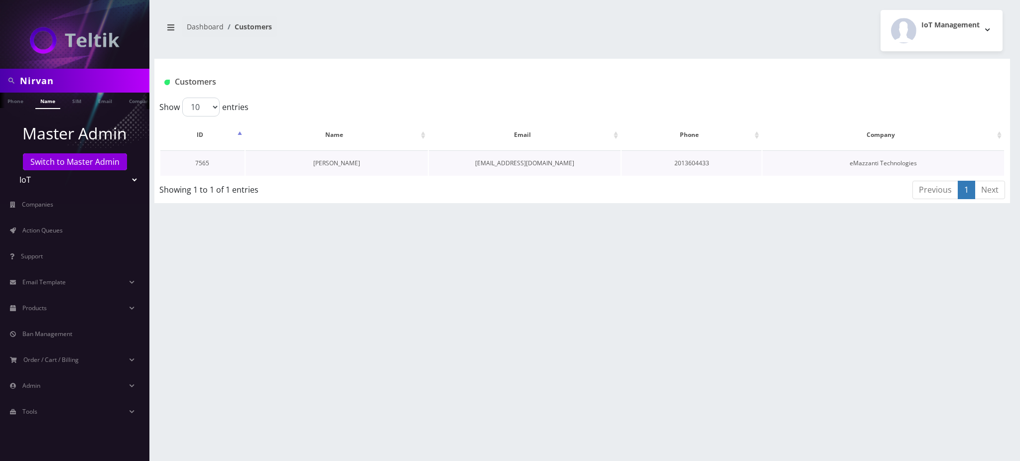
click at [353, 162] on link "[PERSON_NAME]" at bounding box center [336, 163] width 47 height 8
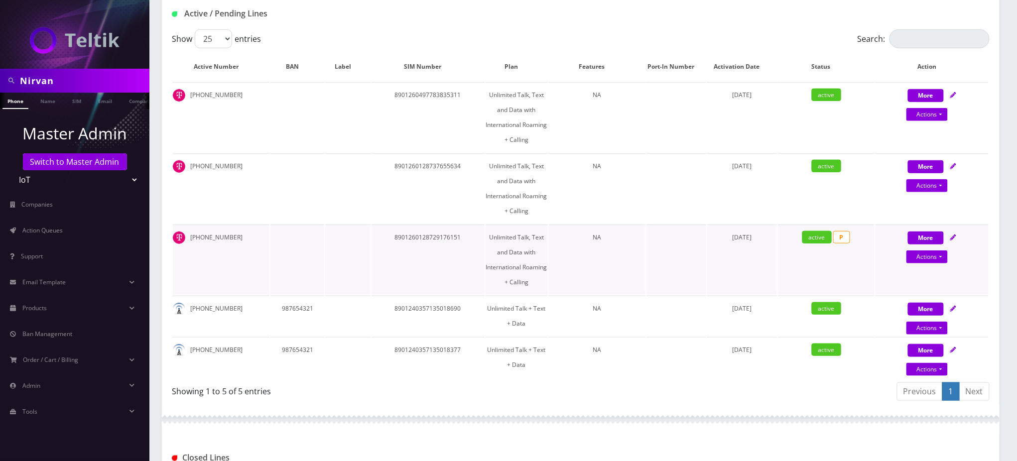
scroll to position [199, 0]
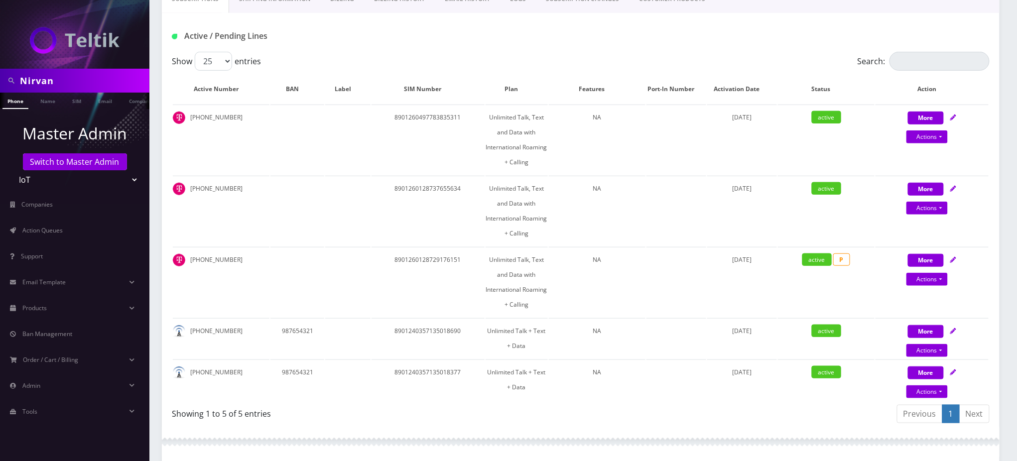
click at [822, 38] on div "Active / Pending Lines" at bounding box center [580, 36] width 833 height 16
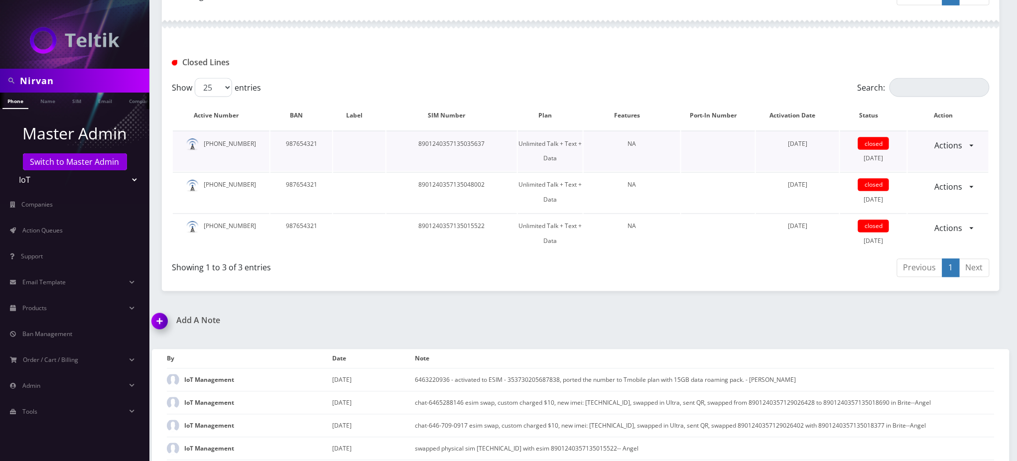
scroll to position [641, 0]
